Goal: Navigation & Orientation: Find specific page/section

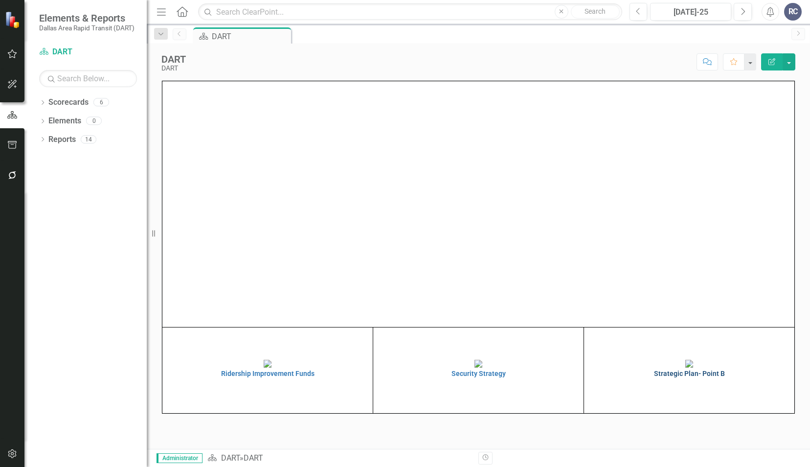
click at [685, 362] on img at bounding box center [689, 363] width 8 height 8
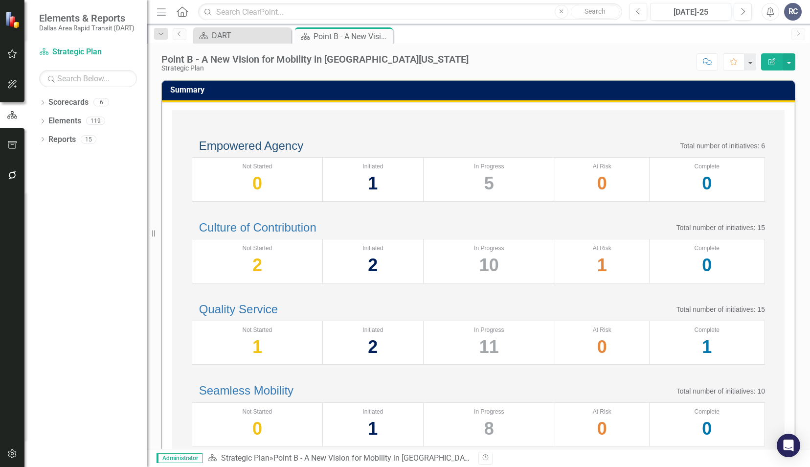
click at [294, 152] on link "Empowered Agency" at bounding box center [251, 145] width 104 height 13
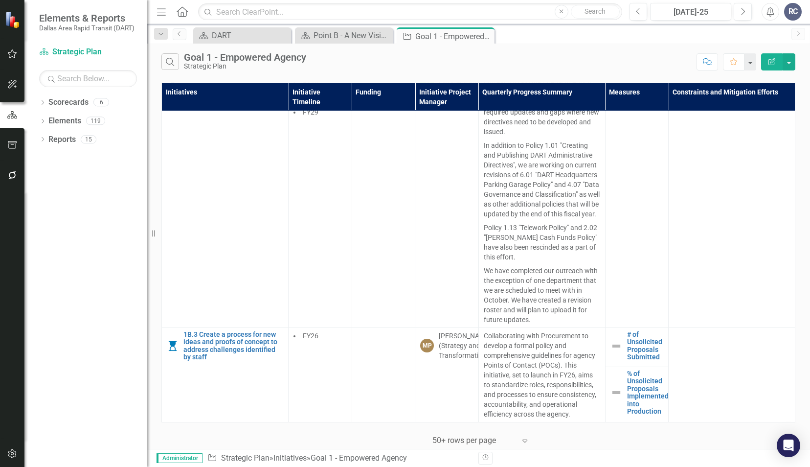
scroll to position [1728, 0]
click at [487, 38] on icon at bounding box center [485, 36] width 5 height 5
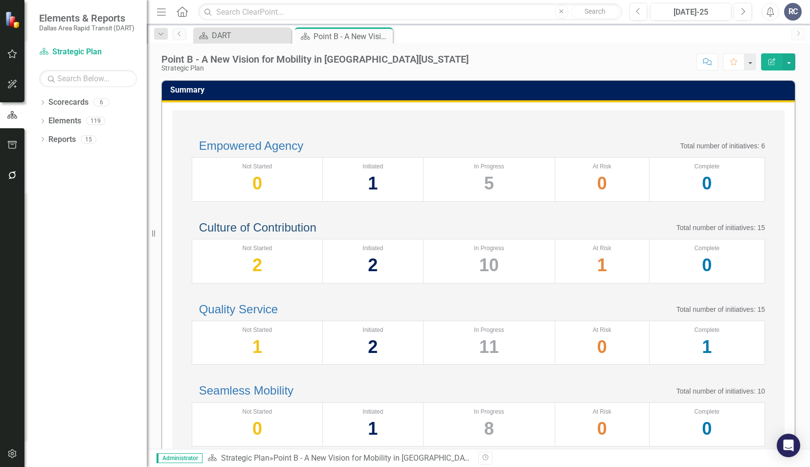
click at [304, 234] on link "Culture of Contribution" at bounding box center [257, 227] width 117 height 13
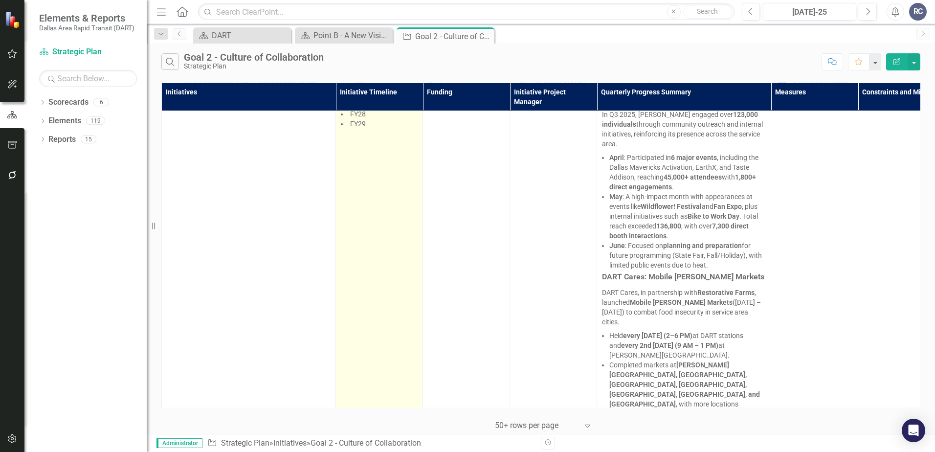
scroll to position [1604, 0]
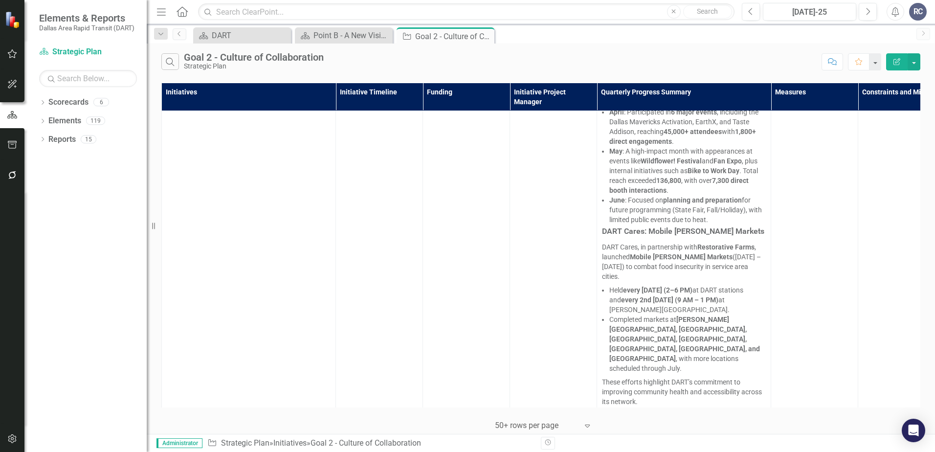
click at [528, 419] on div at bounding box center [536, 425] width 83 height 13
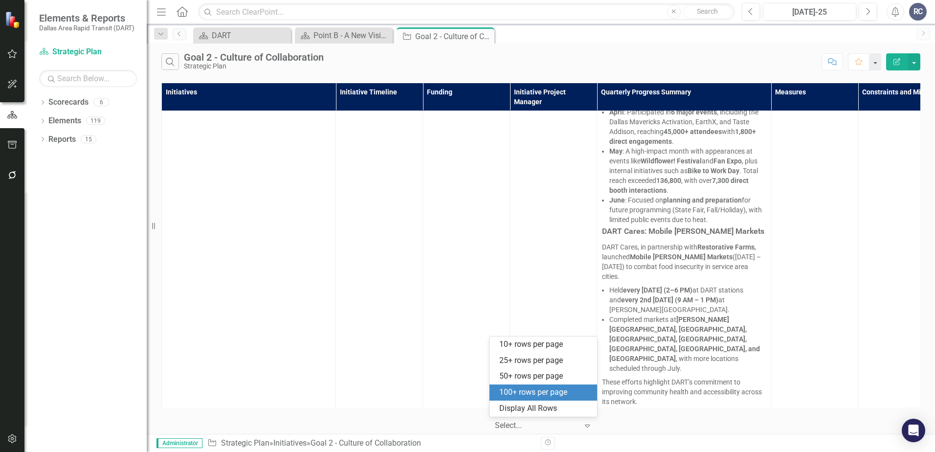
click at [549, 391] on div "100+ rows per page" at bounding box center [545, 392] width 92 height 11
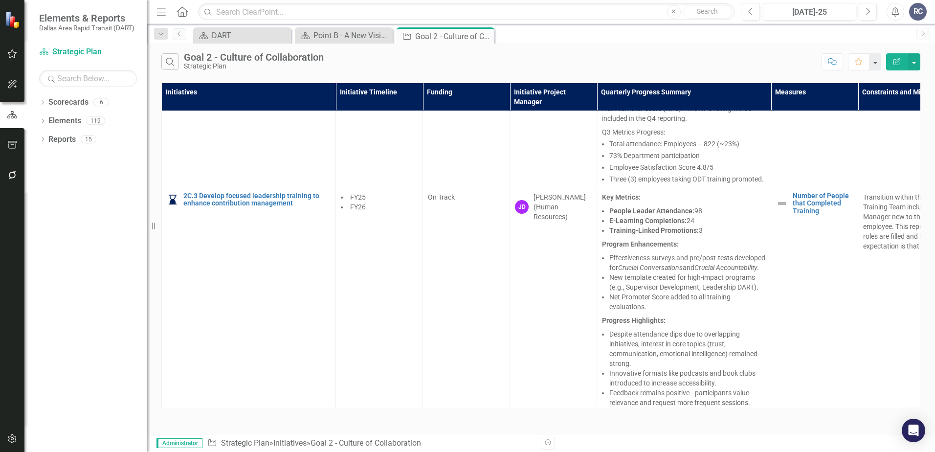
scroll to position [479, 0]
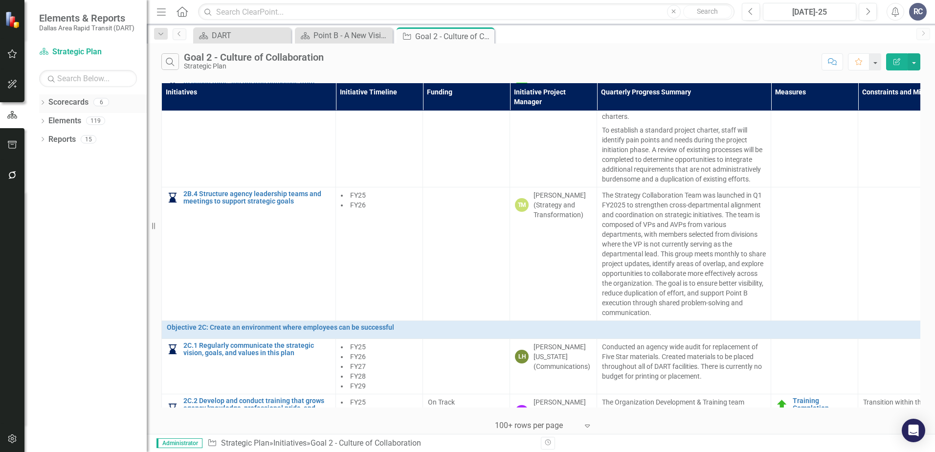
click at [43, 101] on icon at bounding box center [43, 102] width 2 height 4
click at [49, 121] on icon "Dropdown" at bounding box center [47, 120] width 7 height 6
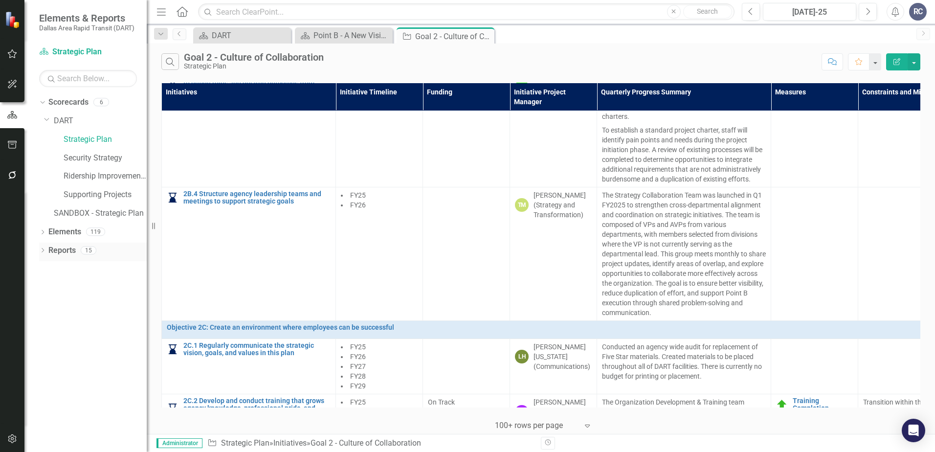
click at [40, 250] on icon "Dropdown" at bounding box center [42, 250] width 7 height 5
click at [48, 325] on div "Dropdown" at bounding box center [47, 322] width 7 height 8
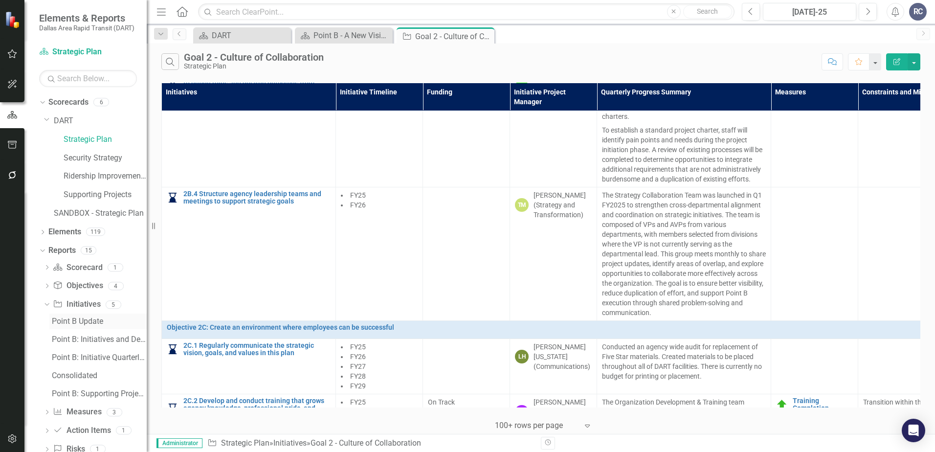
click at [69, 323] on div "Point B Update" at bounding box center [99, 321] width 95 height 9
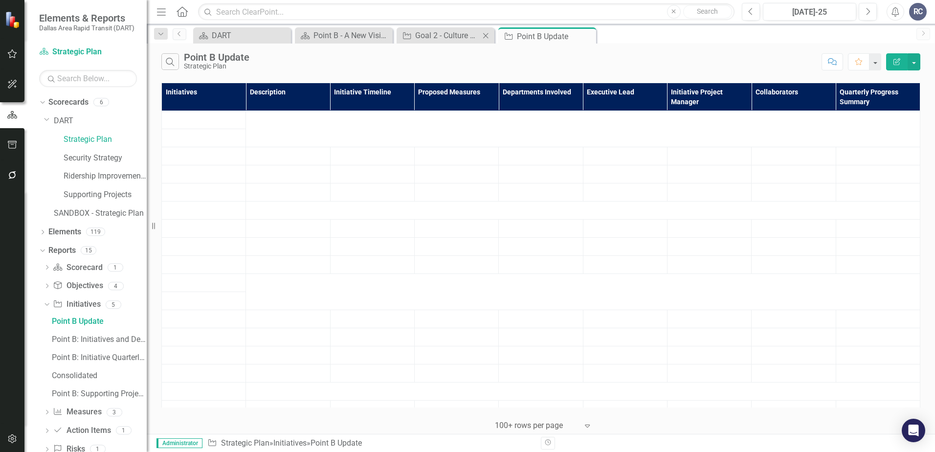
click at [487, 35] on icon at bounding box center [485, 35] width 5 height 5
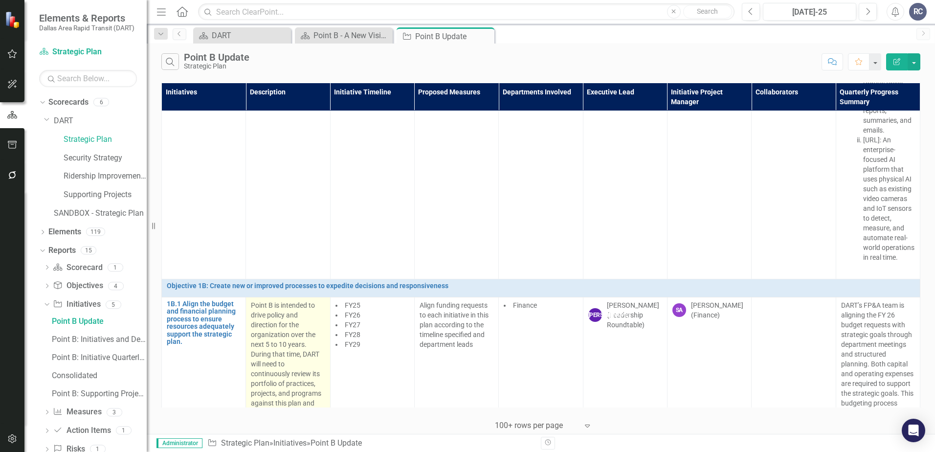
scroll to position [2249, 0]
